Goal: Task Accomplishment & Management: Use online tool/utility

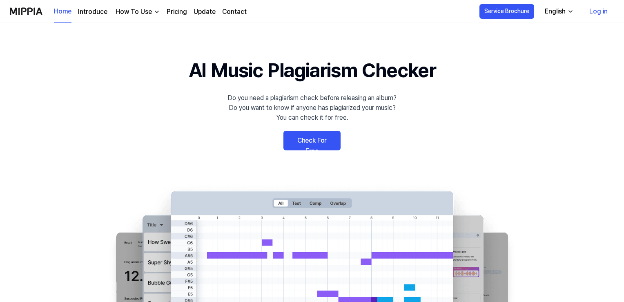
click at [310, 150] on link "Check For Free" at bounding box center [311, 141] width 57 height 20
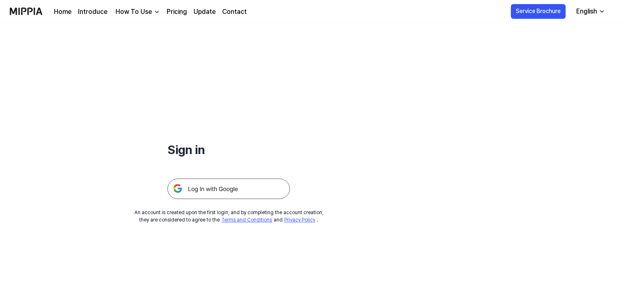
click at [278, 199] on img at bounding box center [228, 188] width 122 height 20
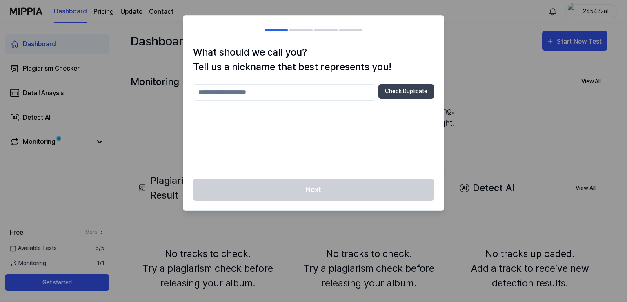
click at [231, 100] on input "text" at bounding box center [284, 92] width 182 height 16
type input "**********"
click at [389, 99] on button "Check Duplicate" at bounding box center [405, 91] width 55 height 15
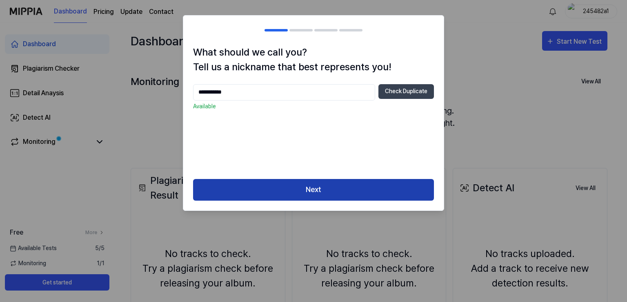
click at [316, 200] on button "Next" at bounding box center [313, 190] width 241 height 22
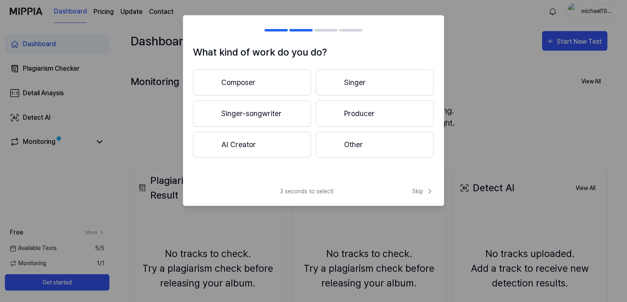
click at [245, 95] on button "Composer" at bounding box center [252, 82] width 118 height 26
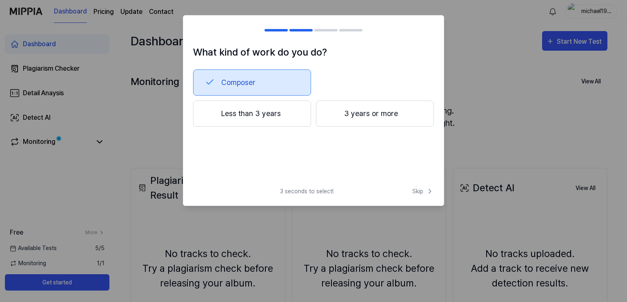
click at [260, 127] on button "Less than 3 years" at bounding box center [252, 113] width 118 height 26
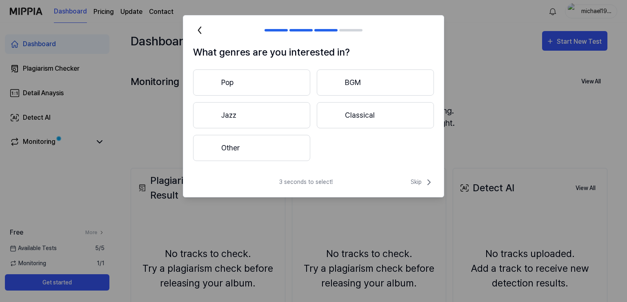
click at [215, 87] on div at bounding box center [210, 82] width 10 height 10
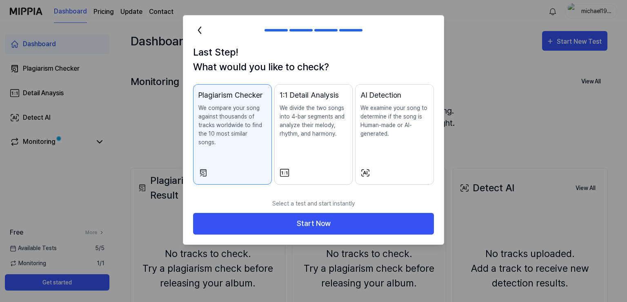
click at [214, 178] on div at bounding box center [232, 173] width 68 height 10
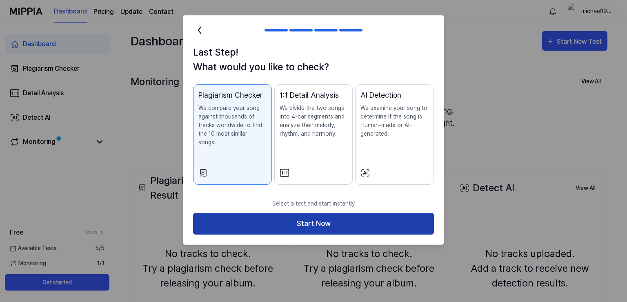
click at [322, 234] on button "Start Now" at bounding box center [313, 224] width 241 height 22
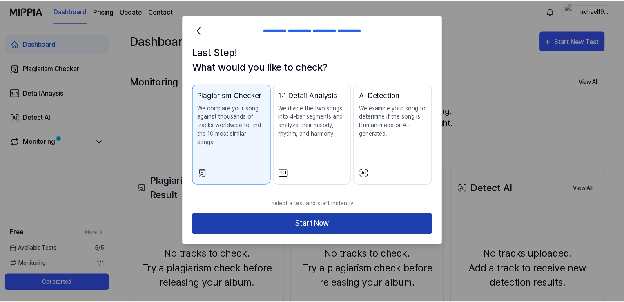
scroll to position [0, 0]
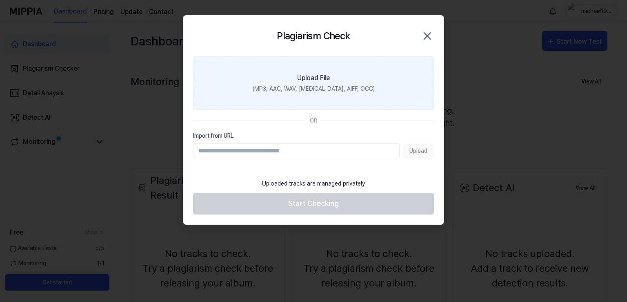
click at [314, 93] on div "(MP3, AAC, WAV, FLAC, AIFF, OGG)" at bounding box center [314, 88] width 122 height 9
click at [0, 0] on input "Upload File (MP3, AAC, WAV, FLAC, AIFF, OGG)" at bounding box center [0, 0] width 0 height 0
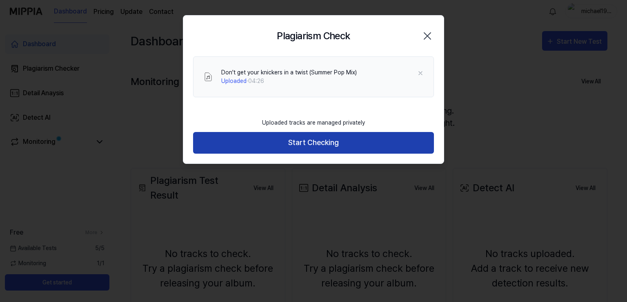
click at [309, 153] on button "Start Checking" at bounding box center [313, 143] width 241 height 22
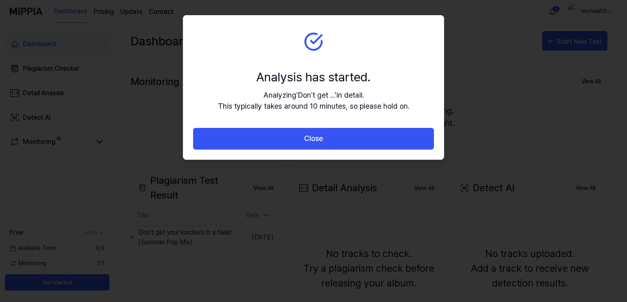
click at [491, 65] on div at bounding box center [313, 151] width 627 height 302
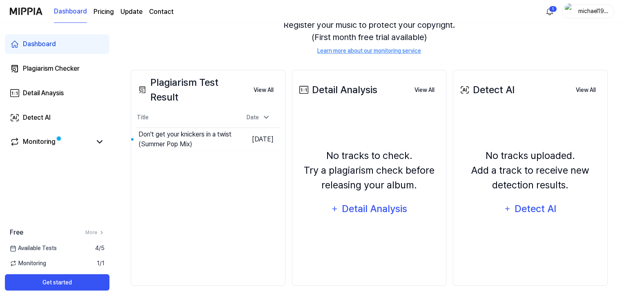
scroll to position [136, 0]
click at [277, 97] on button "View All" at bounding box center [263, 90] width 33 height 16
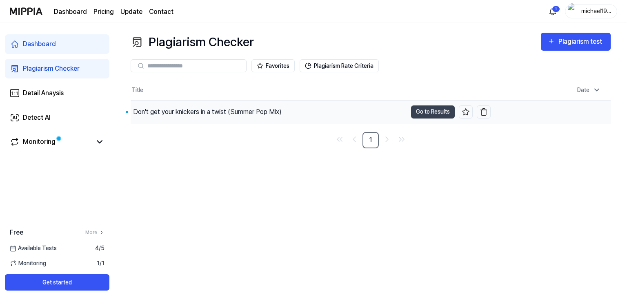
click at [245, 117] on div "Don't get your knickers in a twist (Summer Pop Mix)" at bounding box center [207, 112] width 149 height 10
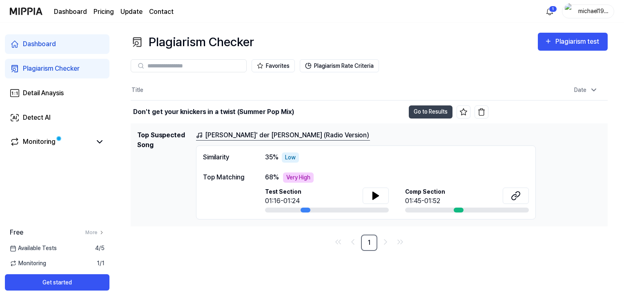
scroll to position [10, 0]
click at [378, 199] on icon at bounding box center [376, 195] width 6 height 7
drag, startPoint x: 367, startPoint y: 251, endPoint x: 359, endPoint y: 252, distance: 8.3
click at [354, 212] on div at bounding box center [327, 209] width 124 height 5
click at [342, 212] on div at bounding box center [327, 209] width 124 height 5
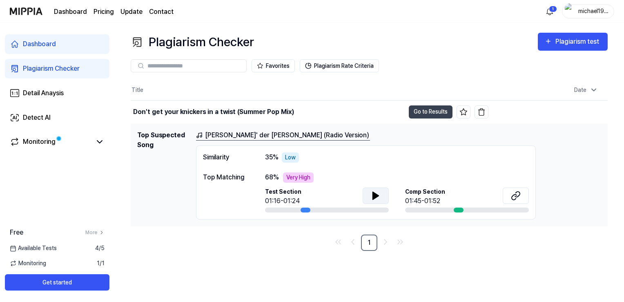
click at [341, 212] on div at bounding box center [327, 209] width 124 height 5
drag, startPoint x: 368, startPoint y: 252, endPoint x: 344, endPoint y: 252, distance: 23.3
click at [344, 212] on div at bounding box center [327, 209] width 124 height 5
click at [347, 212] on div at bounding box center [327, 209] width 124 height 5
click at [313, 182] on div "Very High" at bounding box center [298, 177] width 31 height 10
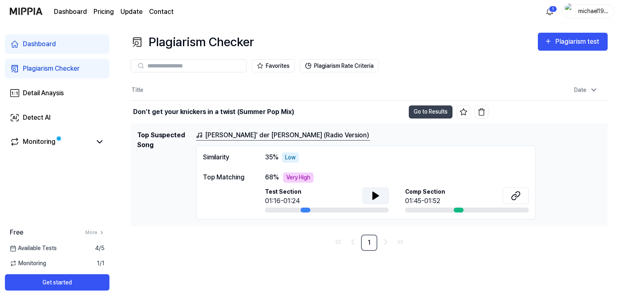
click at [284, 140] on link "Weiß' der Geier (Radio Version)" at bounding box center [283, 135] width 174 height 10
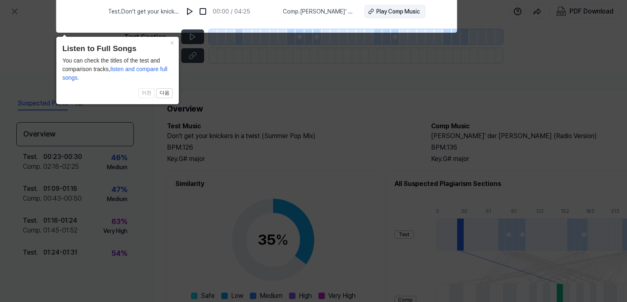
click at [420, 14] on div "Play Comp Music" at bounding box center [398, 11] width 44 height 9
drag, startPoint x: 298, startPoint y: 17, endPoint x: 377, endPoint y: 23, distance: 79.4
click at [377, 22] on div "Test . Don't get your knickers in a twist (Summer Pop Mix) 00:00 / 04:25 Comp .…" at bounding box center [266, 11] width 317 height 23
click at [315, 102] on icon at bounding box center [313, 149] width 627 height 306
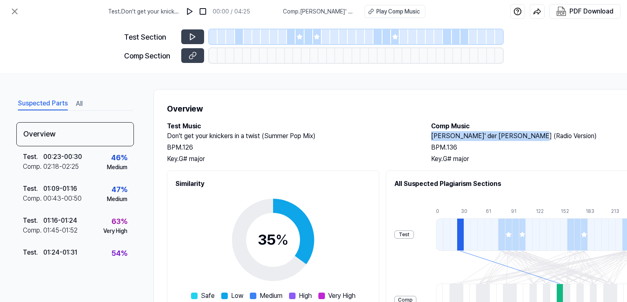
drag, startPoint x: 473, startPoint y: 170, endPoint x: 583, endPoint y: 172, distance: 110.6
click at [584, 141] on h2 "Weiß' der Geier (Radio Version)" at bounding box center [555, 136] width 248 height 10
copy h2 "Weiß' der Geier (Radio Version)"
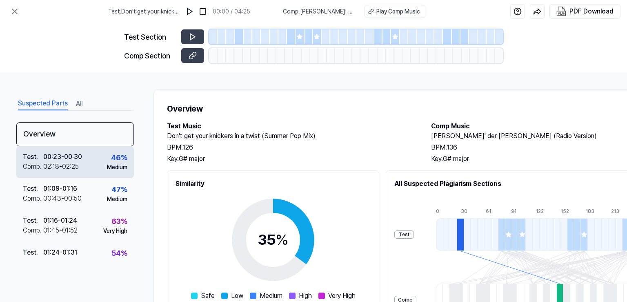
click at [59, 162] on div "00:23 - 00:30" at bounding box center [62, 157] width 39 height 10
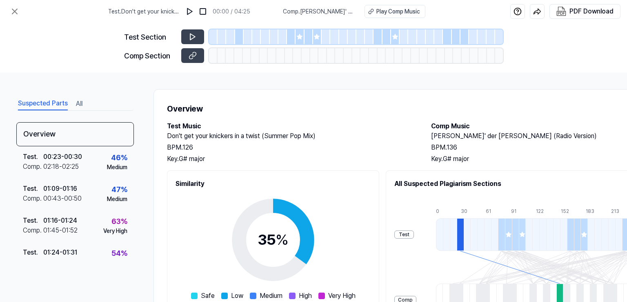
scroll to position [0, 78]
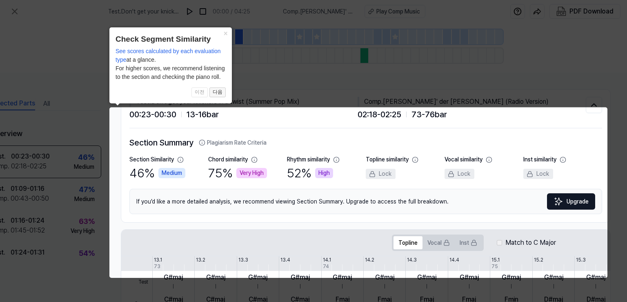
click at [217, 92] on button "다음" at bounding box center [217, 92] width 16 height 10
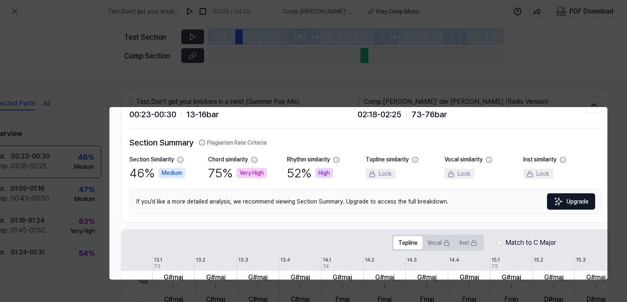
scroll to position [191, 78]
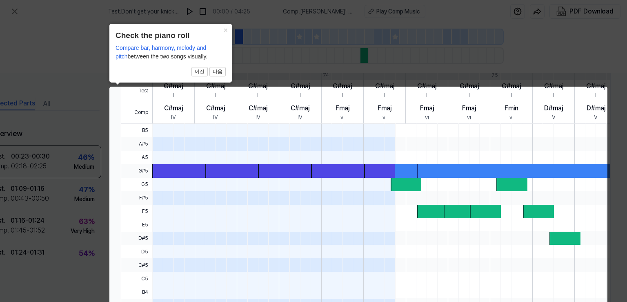
click at [482, 58] on button "Inst" at bounding box center [468, 51] width 27 height 13
click at [455, 58] on button "Vocal" at bounding box center [438, 51] width 32 height 13
click at [327, 41] on icon at bounding box center [313, 243] width 627 height 487
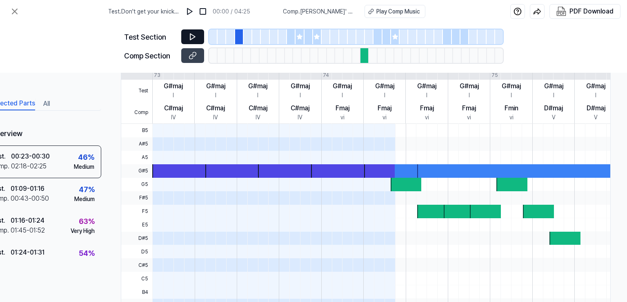
click at [189, 41] on icon at bounding box center [193, 37] width 8 height 8
click at [244, 44] on div at bounding box center [248, 36] width 9 height 15
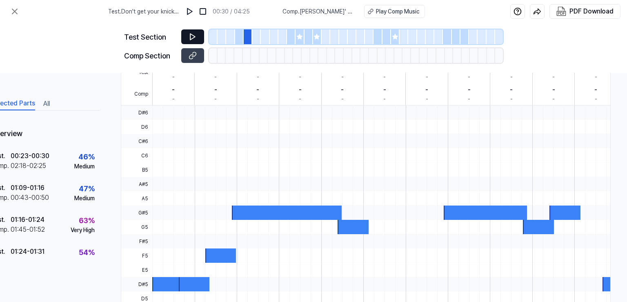
scroll to position [168, 78]
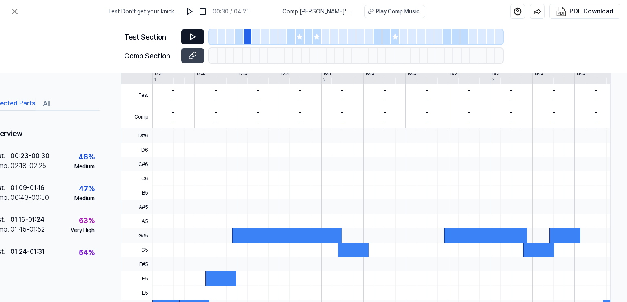
click at [189, 41] on icon at bounding box center [193, 37] width 8 height 8
click at [193, 39] on icon at bounding box center [193, 36] width 1 height 5
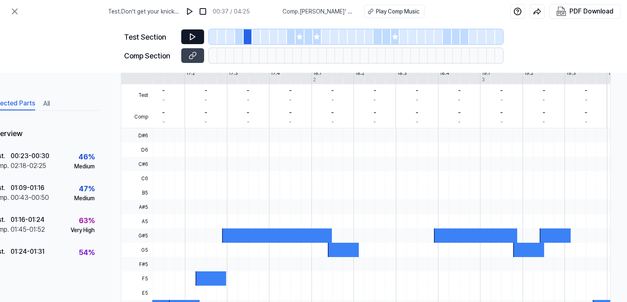
scroll to position [0, 16]
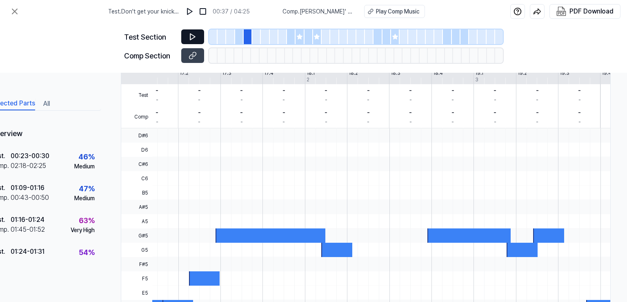
drag, startPoint x: 260, startPoint y: 297, endPoint x: 222, endPoint y: 299, distance: 37.6
click at [222, 299] on div "Suspected Parts All Overview Test . 00:23 - 00:30 Comp . 02:18 - 02:25 46 % Med…" at bounding box center [313, 187] width 627 height 229
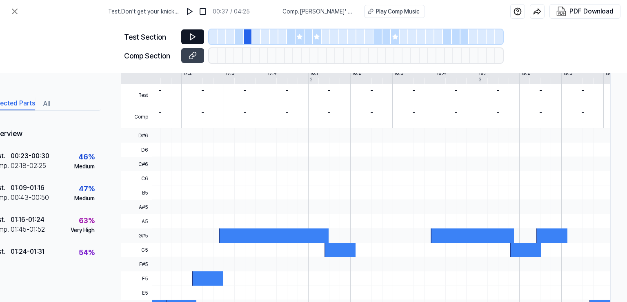
scroll to position [0, 0]
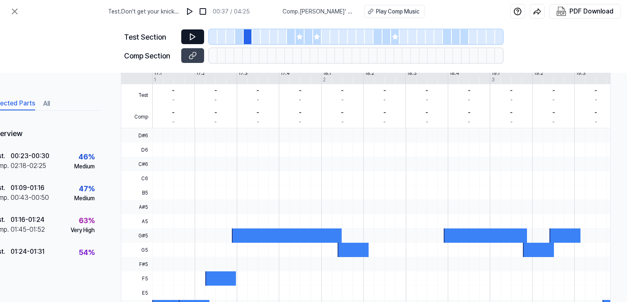
drag, startPoint x: 227, startPoint y: 297, endPoint x: 274, endPoint y: 267, distance: 56.0
click at [274, 267] on div at bounding box center [489, 242] width 674 height 229
